Goal: Task Accomplishment & Management: Manage account settings

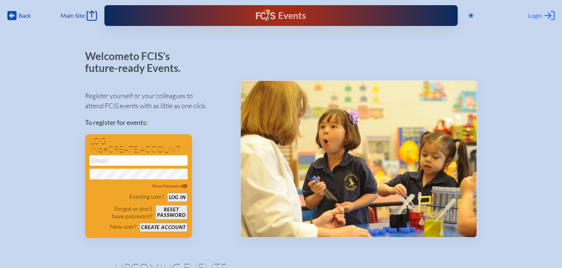
type input "[EMAIL_ADDRESS][DOMAIN_NAME]"
click at [535, 16] on span "Login" at bounding box center [535, 15] width 14 height 7
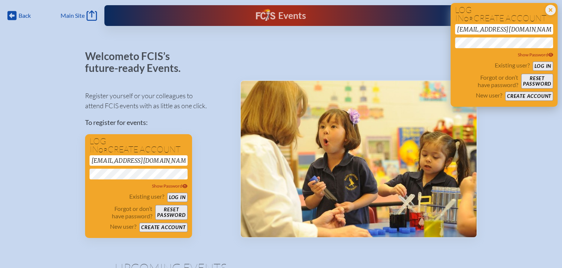
drag, startPoint x: 541, startPoint y: 69, endPoint x: 539, endPoint y: 65, distance: 4.2
click at [542, 69] on button "Log in" at bounding box center [542, 66] width 20 height 9
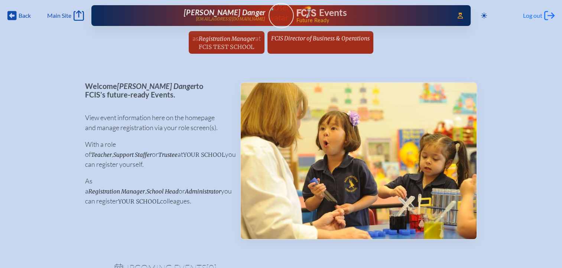
click at [538, 16] on span "Log out" at bounding box center [532, 15] width 19 height 7
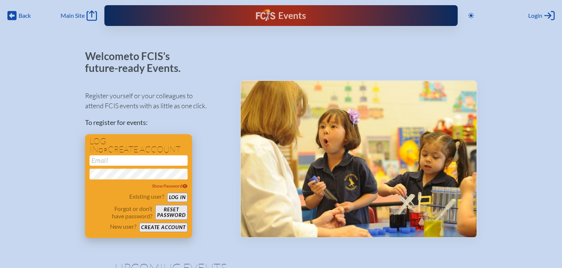
type input "[EMAIL_ADDRESS][DOMAIN_NAME]"
click at [169, 200] on button "Log in" at bounding box center [177, 197] width 20 height 9
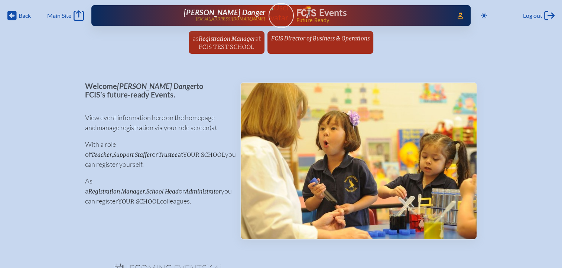
drag, startPoint x: 457, startPoint y: 15, endPoint x: 462, endPoint y: 32, distance: 18.1
click at [457, 15] on icon "Access Users..." at bounding box center [459, 16] width 5 height 6
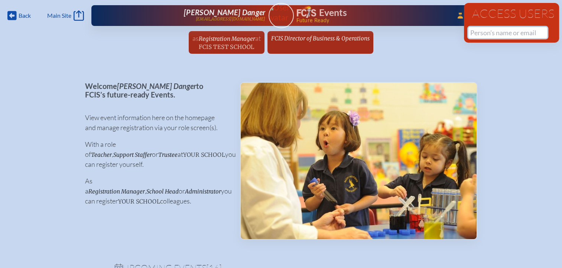
click at [478, 36] on input "text" at bounding box center [507, 32] width 79 height 11
paste input "Rotella"
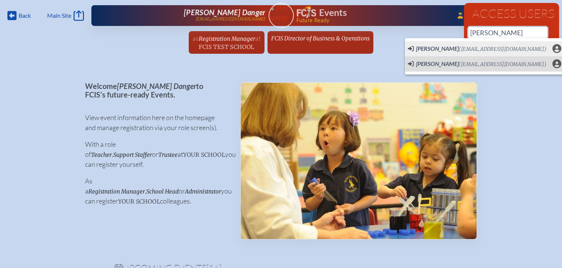
scroll to position [0, 6]
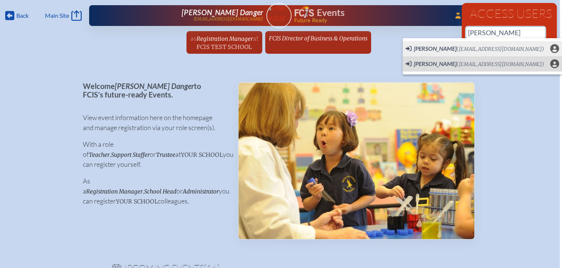
type input "Rotella"
